Goal: Find specific page/section: Find specific page/section

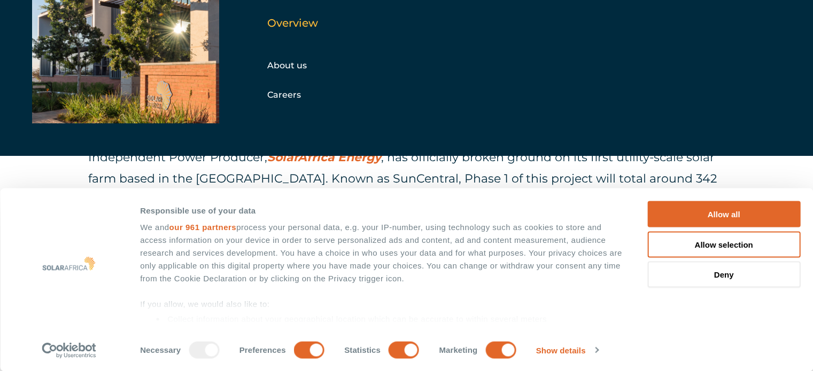
scroll to position [410, 0]
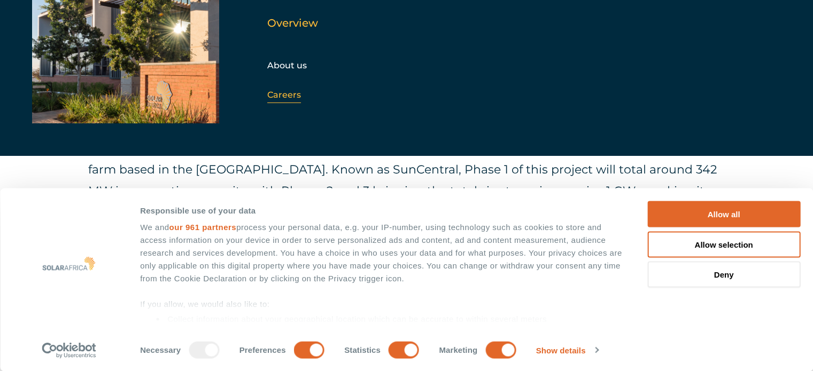
click at [288, 90] on link "Careers" at bounding box center [284, 95] width 34 height 10
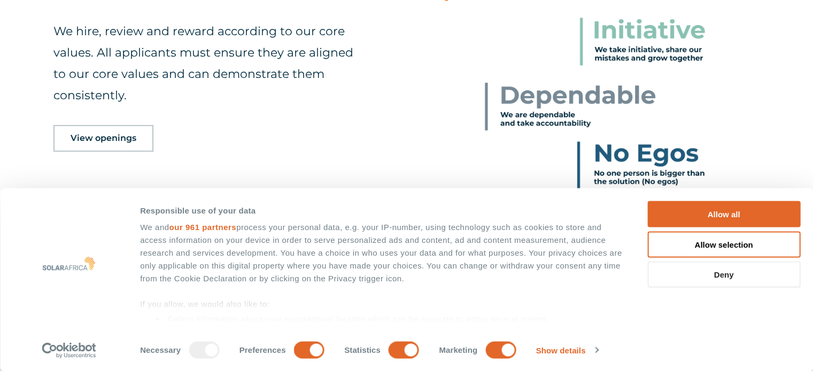
click at [722, 271] on button "Deny" at bounding box center [723, 275] width 153 height 26
